Goal: Information Seeking & Learning: Find specific fact

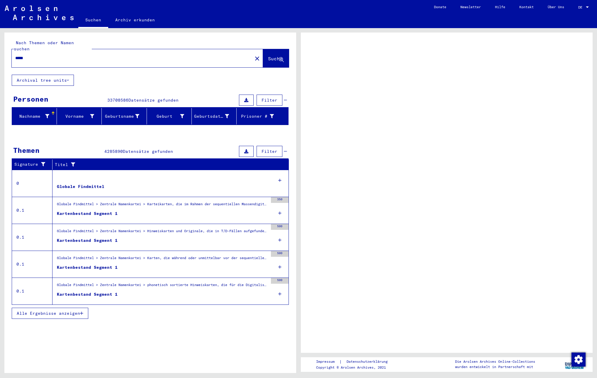
click at [583, 6] on span "DE" at bounding box center [581, 7] width 6 height 4
click at [579, 8] on span "DE" at bounding box center [581, 7] width 6 height 4
click at [588, 7] on div at bounding box center [587, 6] width 3 height 1
click at [583, 6] on span "DE" at bounding box center [581, 7] width 6 height 4
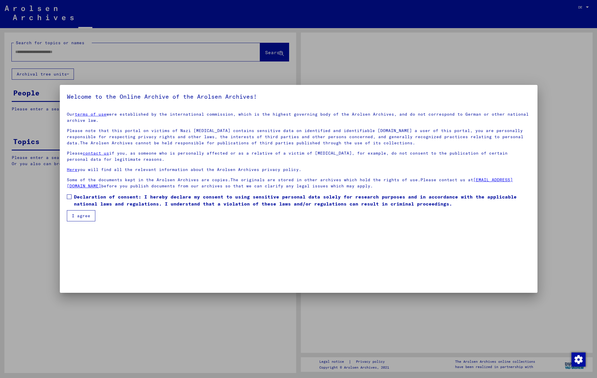
type input "*****"
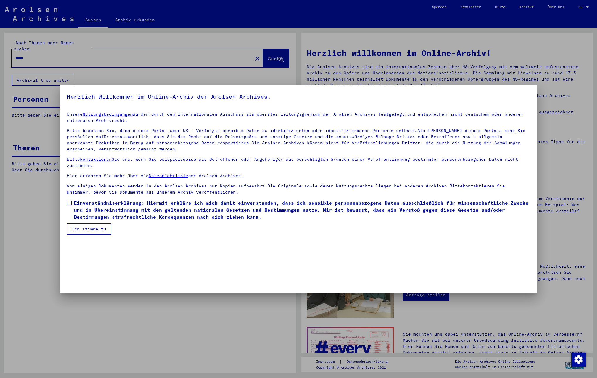
click at [69, 203] on span at bounding box center [69, 203] width 5 height 5
click at [84, 228] on button "Ich stimme zu" at bounding box center [89, 229] width 44 height 11
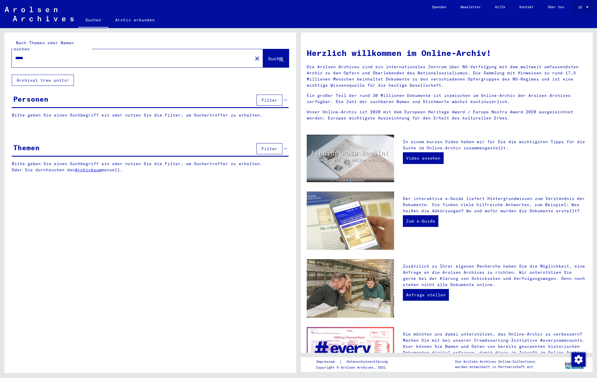
click at [585, 7] on div at bounding box center [587, 7] width 5 height 4
click at [581, 11] on span "English" at bounding box center [577, 10] width 24 height 11
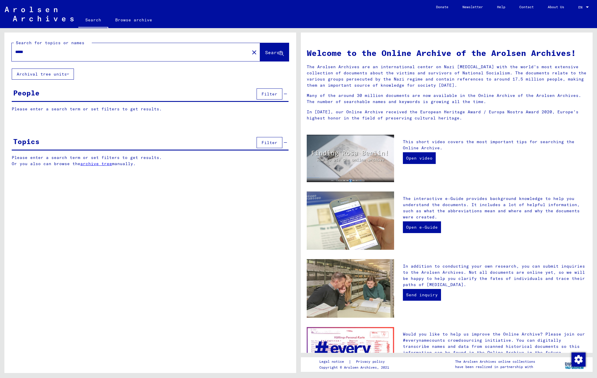
click at [269, 56] on button "Search" at bounding box center [274, 52] width 29 height 18
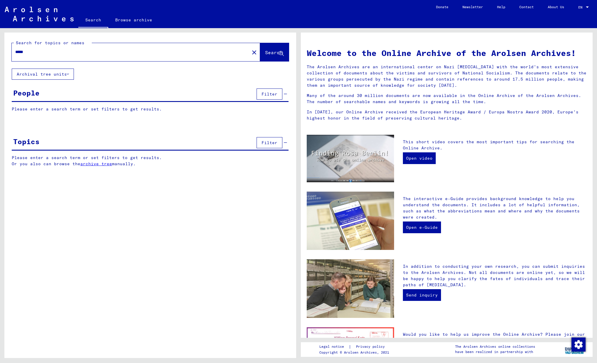
click at [265, 53] on span "Search" at bounding box center [274, 53] width 18 height 6
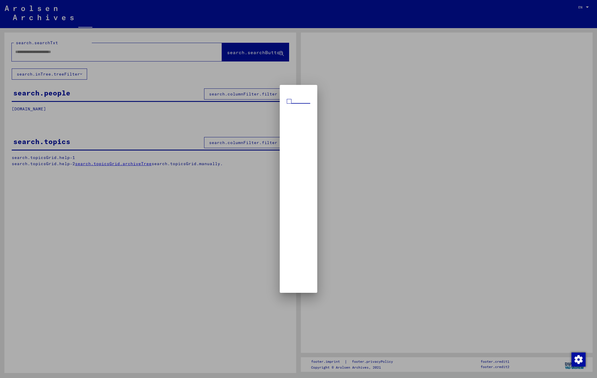
type input "*****"
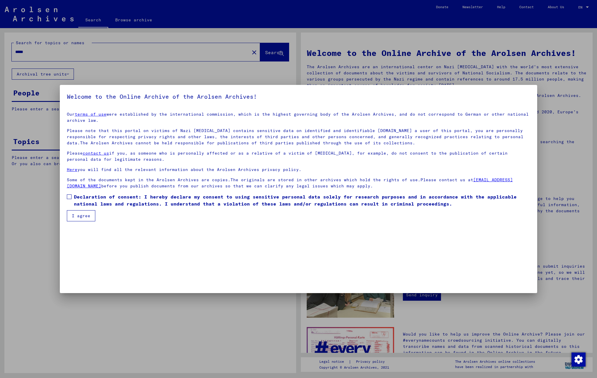
click at [68, 198] on span at bounding box center [69, 197] width 5 height 5
click at [73, 212] on button "I agree" at bounding box center [81, 216] width 28 height 11
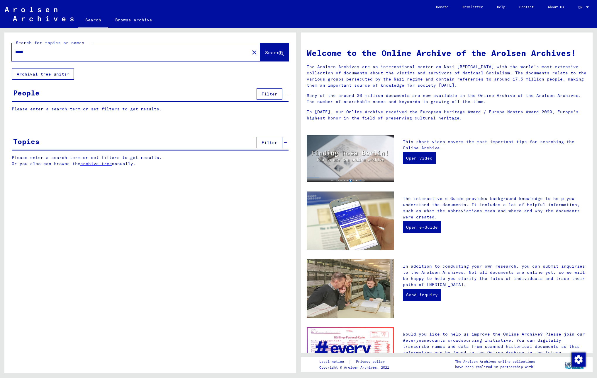
click at [272, 52] on span "Search" at bounding box center [274, 53] width 18 height 6
click at [267, 55] on span "Search" at bounding box center [274, 53] width 18 height 6
click at [267, 54] on span "Search" at bounding box center [274, 53] width 18 height 6
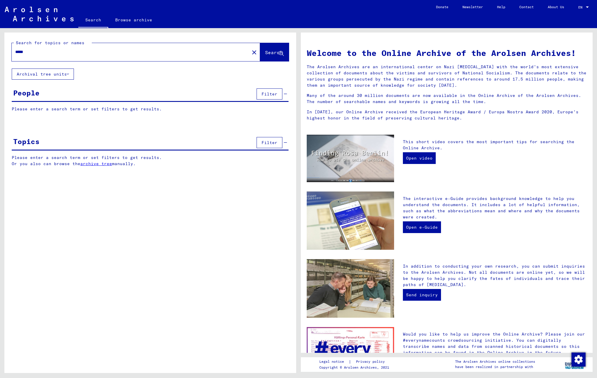
click at [90, 19] on link "Search" at bounding box center [93, 20] width 30 height 15
click at [84, 49] on input "text" at bounding box center [128, 52] width 227 height 6
type input "*****"
click at [265, 53] on span "Search" at bounding box center [274, 53] width 18 height 6
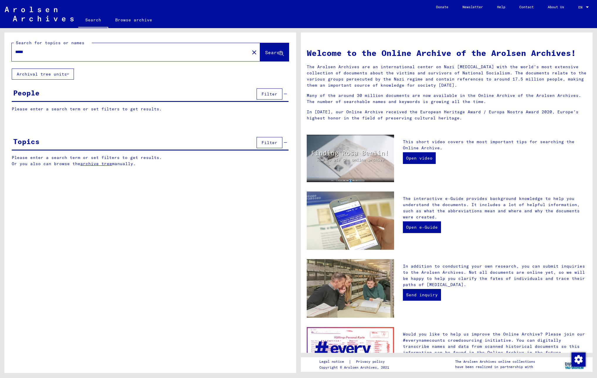
click at [249, 46] on div "close" at bounding box center [254, 52] width 12 height 12
click at [265, 50] on span "Search" at bounding box center [274, 53] width 18 height 6
click at [33, 75] on button "Archival tree units" at bounding box center [43, 74] width 62 height 11
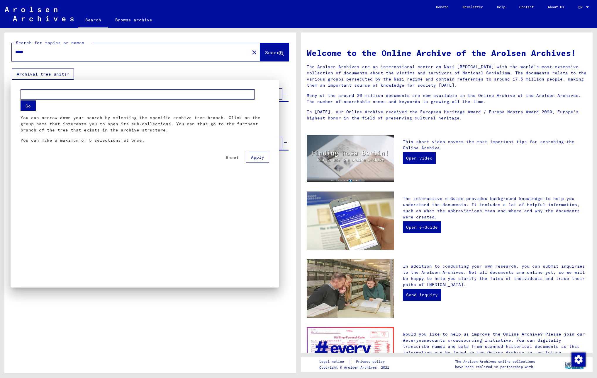
click at [30, 108] on button "Go" at bounding box center [28, 106] width 15 height 10
click at [260, 159] on span "Apply" at bounding box center [257, 157] width 13 height 5
